Goal: Check status

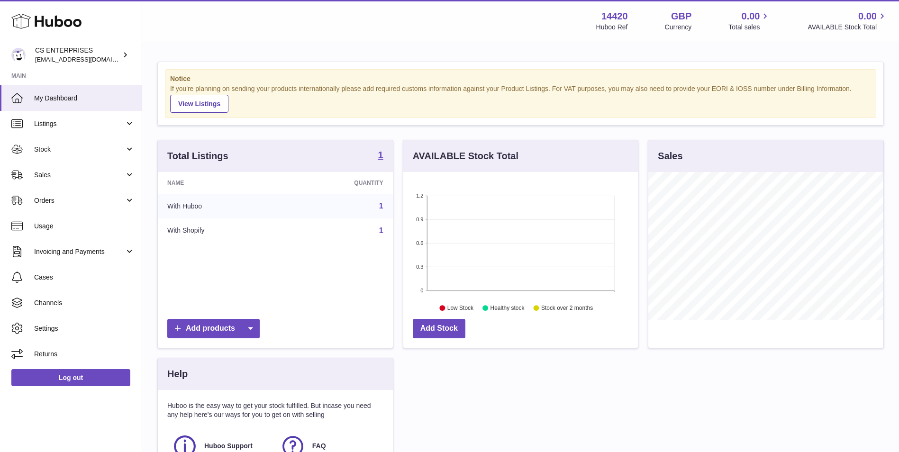
scroll to position [148, 234]
click at [111, 145] on span "Stock" at bounding box center [79, 149] width 90 height 9
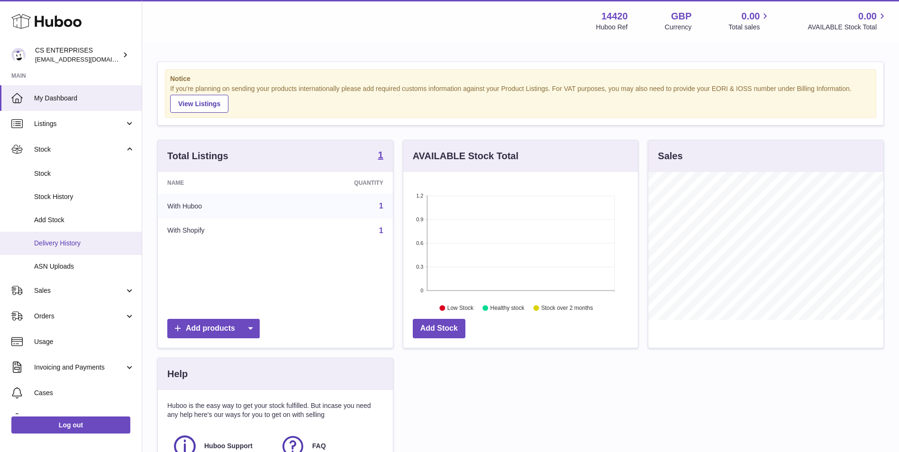
click at [86, 249] on link "Delivery History" at bounding box center [71, 243] width 142 height 23
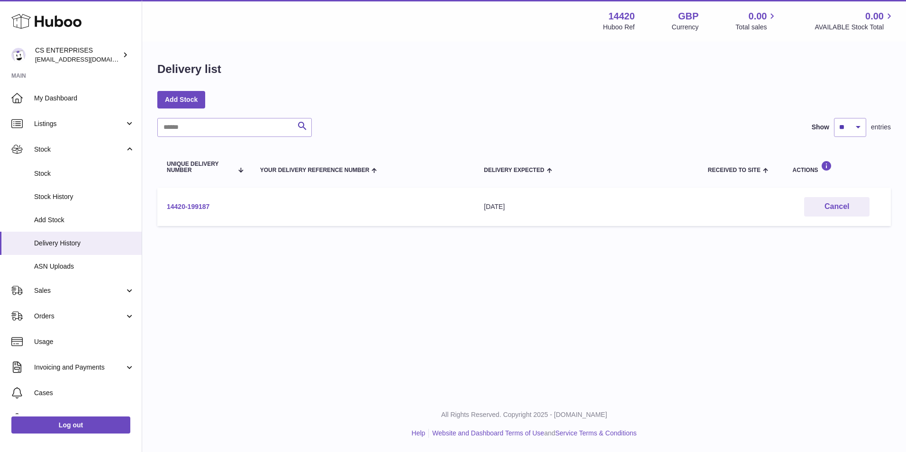
click at [190, 206] on link "14420-199187" at bounding box center [188, 207] width 43 height 8
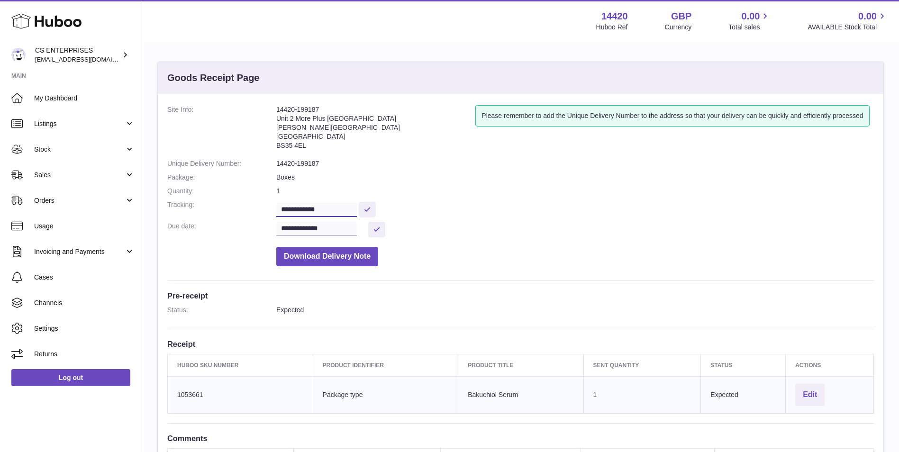
drag, startPoint x: 334, startPoint y: 214, endPoint x: 274, endPoint y: 210, distance: 60.3
click at [274, 210] on dl "**********" at bounding box center [520, 188] width 706 height 166
